Goal: Check status: Check status

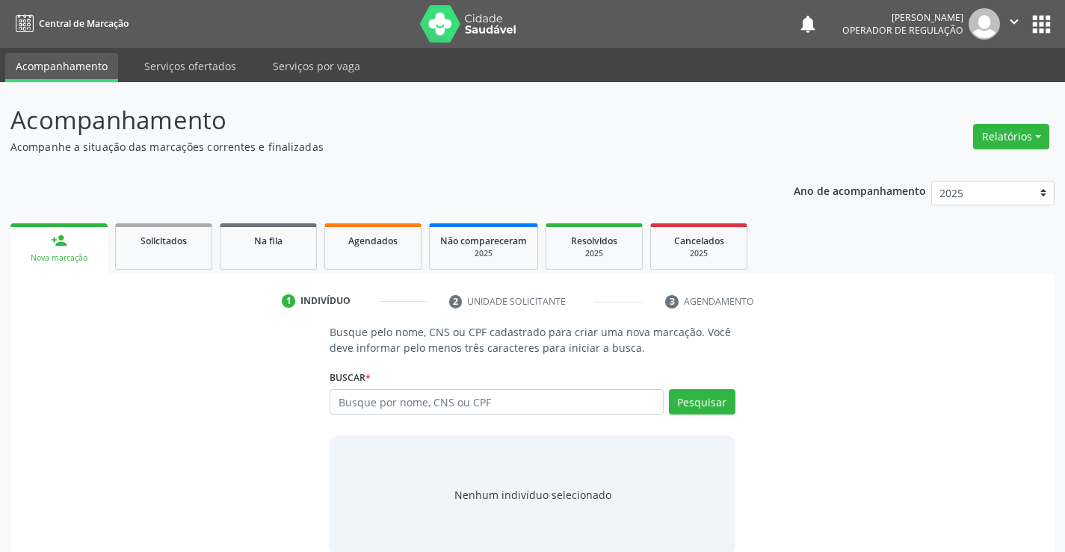
click at [406, 402] on input "text" at bounding box center [495, 401] width 333 height 25
type input "[PERSON_NAME]"
click at [693, 401] on button "Pesquisar" at bounding box center [702, 401] width 66 height 25
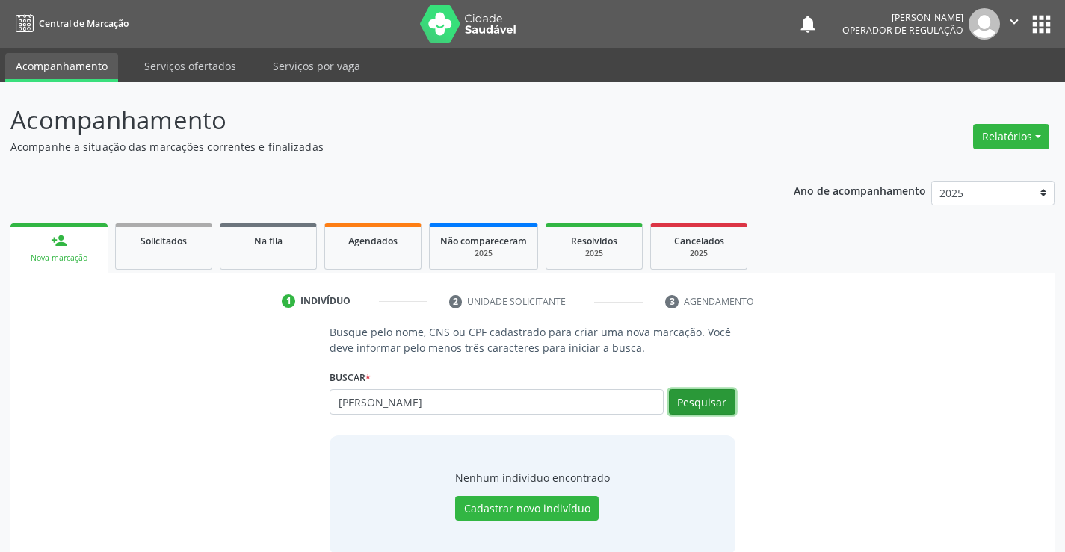
click at [704, 397] on button "Pesquisar" at bounding box center [702, 401] width 66 height 25
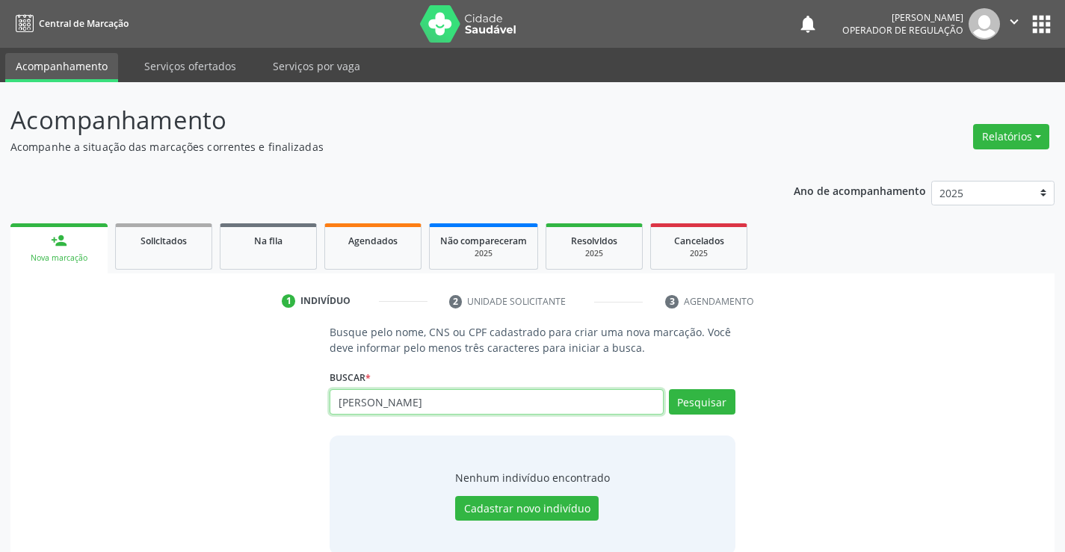
click at [422, 402] on input "[PERSON_NAME]" at bounding box center [495, 401] width 333 height 25
click at [1007, 14] on icon "" at bounding box center [1014, 21] width 16 height 16
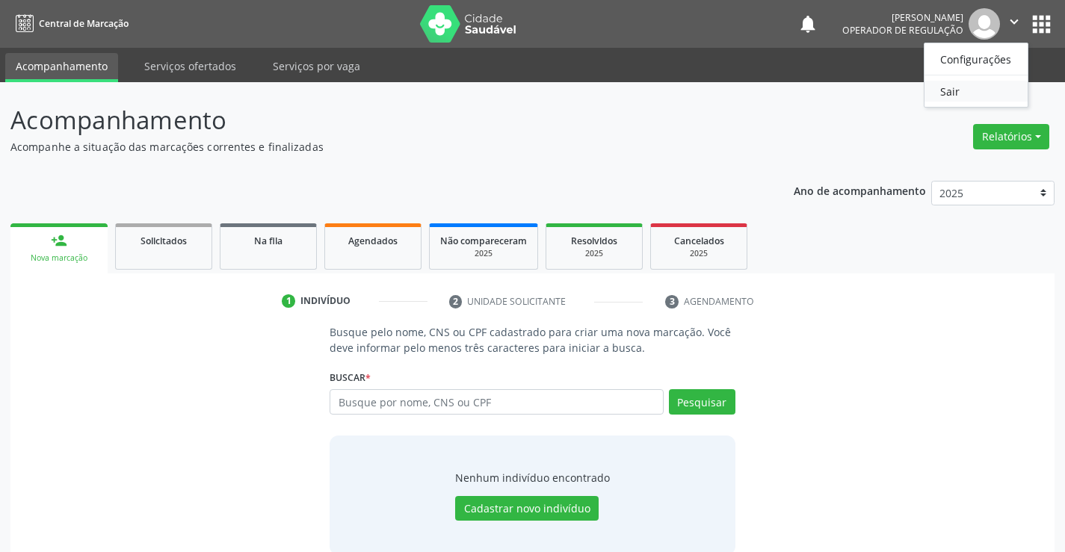
click at [961, 88] on link "Sair" at bounding box center [975, 91] width 103 height 21
